Goal: Task Accomplishment & Management: Use online tool/utility

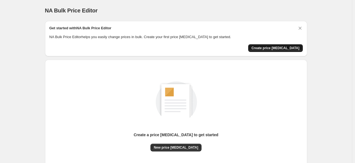
click at [283, 49] on span "Create price [MEDICAL_DATA]" at bounding box center [276, 48] width 48 height 4
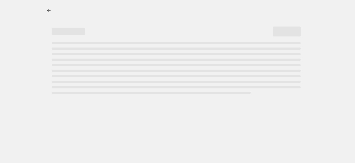
select select "percentage"
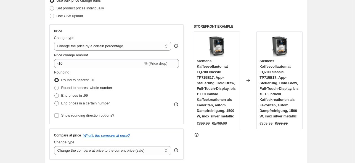
scroll to position [83, 0]
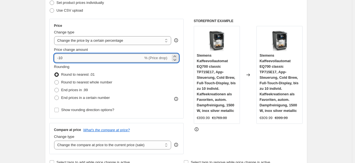
click at [85, 60] on input "-10" at bounding box center [98, 58] width 89 height 9
type input "-1"
type input "-35"
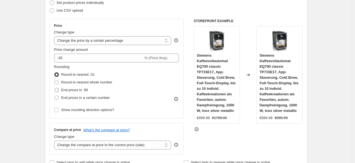
click at [70, 93] on label "End prices in .99" at bounding box center [71, 90] width 34 height 8
click at [55, 88] on input "End prices in .99" at bounding box center [54, 88] width 0 height 0
radio input "true"
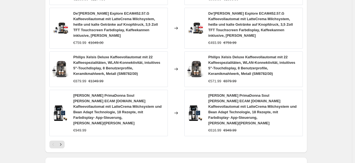
scroll to position [464, 0]
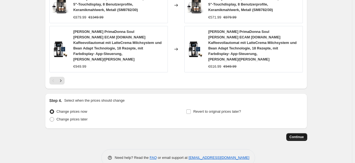
click at [303, 135] on span "Continue" at bounding box center [297, 137] width 14 height 4
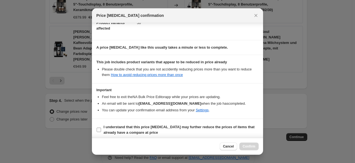
scroll to position [69, 0]
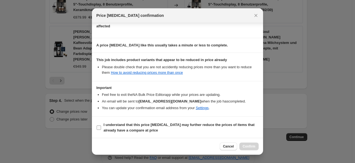
click at [113, 128] on b "I understand that this price [MEDICAL_DATA] may further reduce the prices of it…" at bounding box center [179, 128] width 151 height 10
click at [101, 128] on input "I understand that this price [MEDICAL_DATA] may further reduce the prices of it…" at bounding box center [99, 127] width 4 height 4
checkbox input "true"
click at [254, 147] on span "Confirm" at bounding box center [249, 146] width 13 height 4
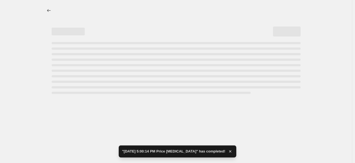
select select "percentage"
